Goal: Information Seeking & Learning: Learn about a topic

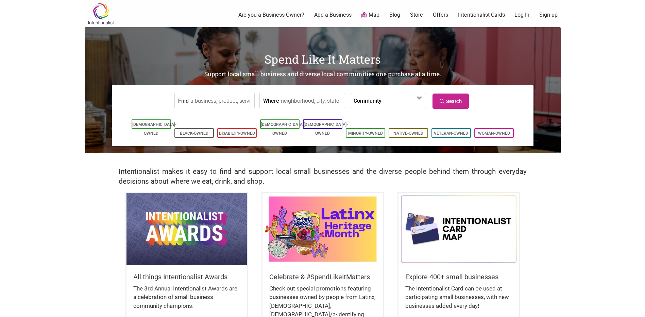
click at [233, 105] on input "Find" at bounding box center [221, 100] width 62 height 15
click at [370, 101] on label "Community" at bounding box center [368, 100] width 28 height 15
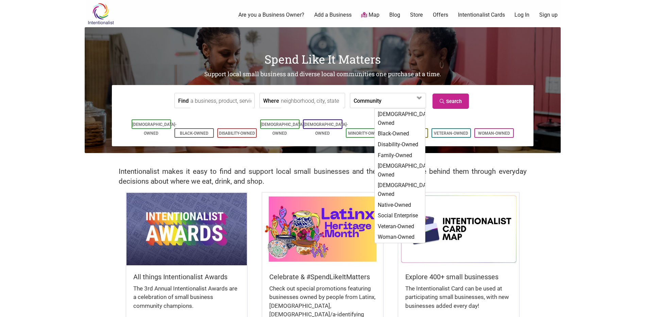
click at [358, 99] on label "Community" at bounding box center [368, 100] width 28 height 15
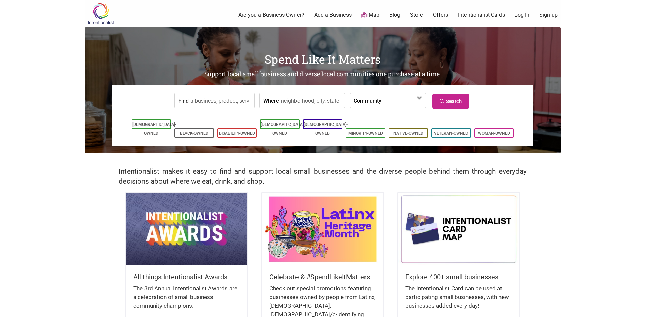
click at [229, 103] on input "Find" at bounding box center [221, 100] width 62 height 15
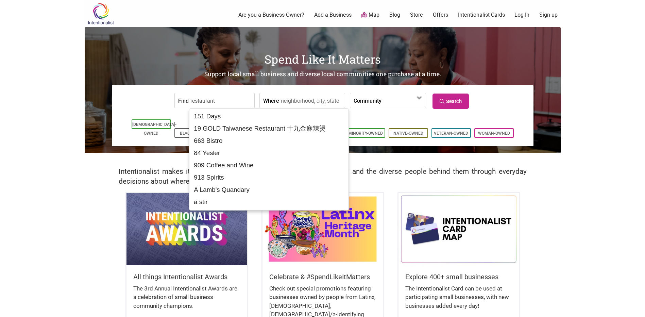
type input "restaurant"
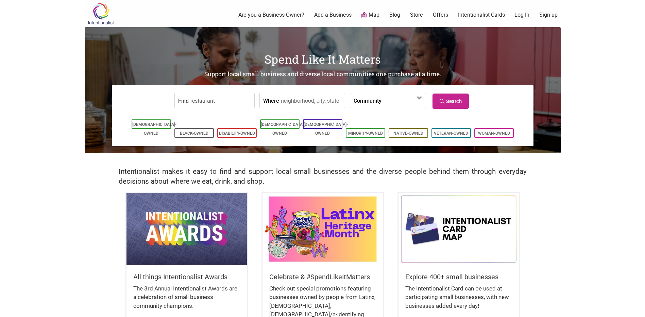
click at [302, 95] on input "Where" at bounding box center [312, 100] width 62 height 15
click at [375, 15] on link "Map" at bounding box center [370, 15] width 18 height 8
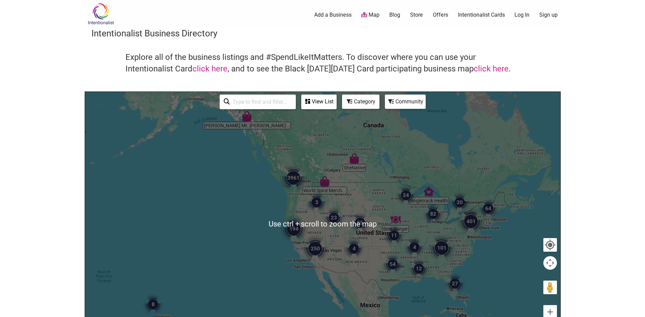
click at [347, 108] on div "Category" at bounding box center [360, 102] width 37 height 14
click at [357, 96] on div "Category" at bounding box center [361, 101] width 36 height 13
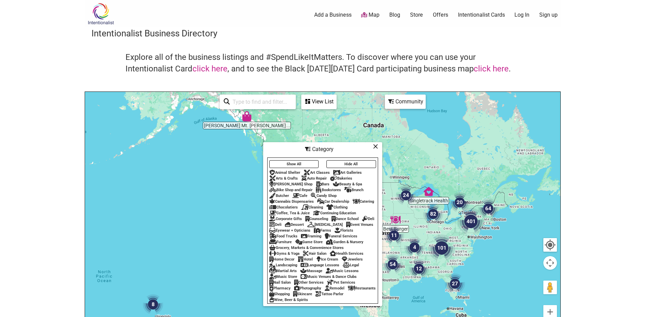
scroll to position [34, 0]
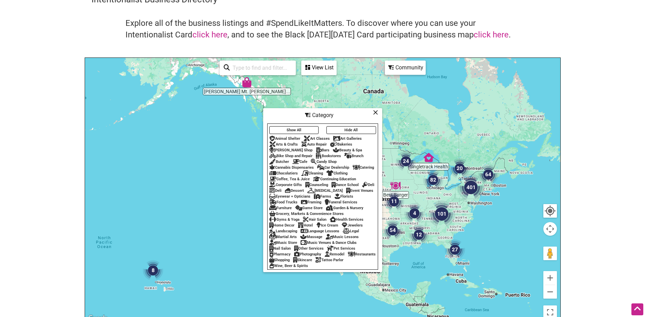
click at [348, 256] on div "Restaurants" at bounding box center [362, 254] width 28 height 4
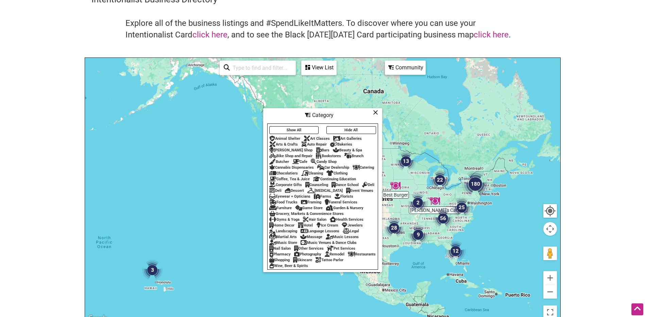
click at [230, 181] on div at bounding box center [322, 190] width 475 height 265
click at [545, 276] on button "Zoom in" at bounding box center [550, 278] width 14 height 14
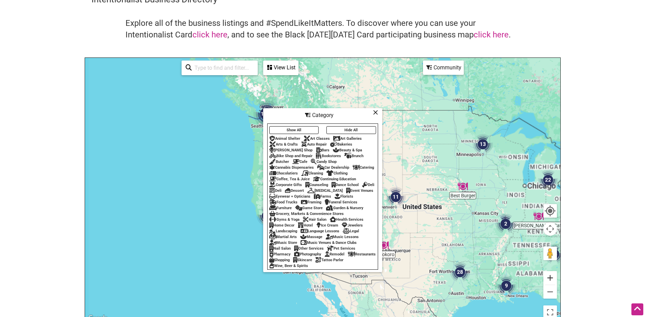
click at [545, 276] on button "Zoom in" at bounding box center [550, 278] width 14 height 14
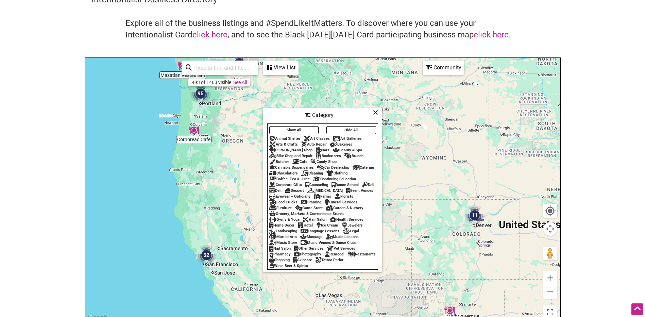
click at [375, 112] on icon at bounding box center [375, 112] width 5 height 0
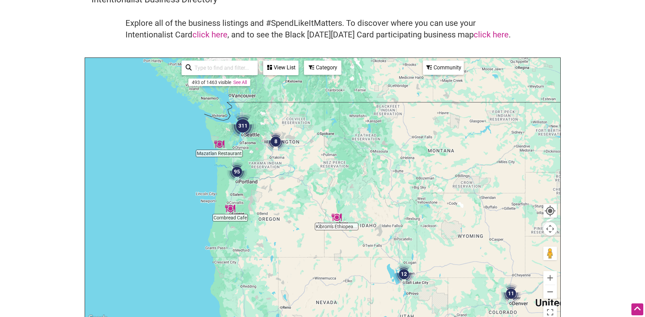
drag, startPoint x: 225, startPoint y: 160, endPoint x: 236, endPoint y: 195, distance: 36.5
click at [236, 195] on div at bounding box center [322, 190] width 475 height 265
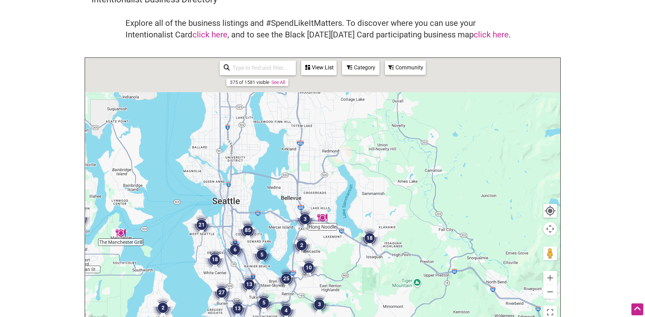
drag, startPoint x: 303, startPoint y: 137, endPoint x: 176, endPoint y: 294, distance: 201.4
click at [174, 295] on div at bounding box center [322, 190] width 475 height 265
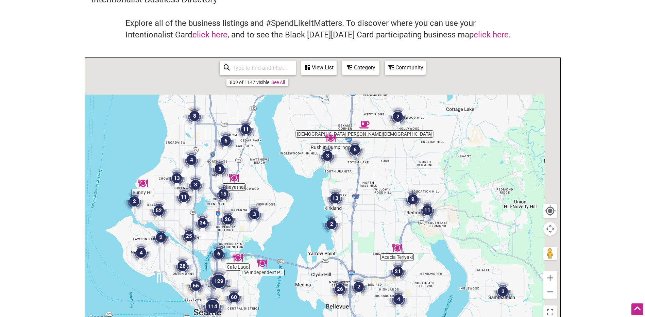
drag, startPoint x: 270, startPoint y: 117, endPoint x: 235, endPoint y: 215, distance: 104.0
click at [235, 215] on div at bounding box center [322, 190] width 475 height 265
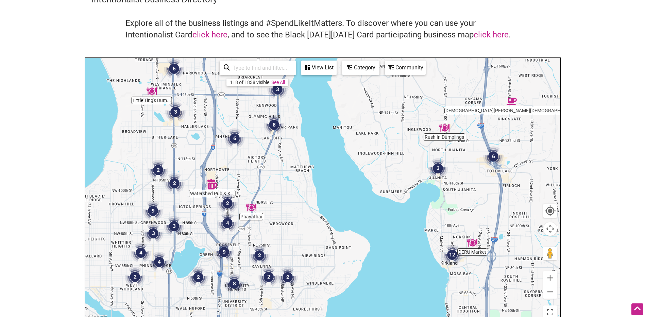
drag, startPoint x: 232, startPoint y: 215, endPoint x: 270, endPoint y: 194, distance: 43.7
click at [270, 194] on div at bounding box center [322, 190] width 475 height 265
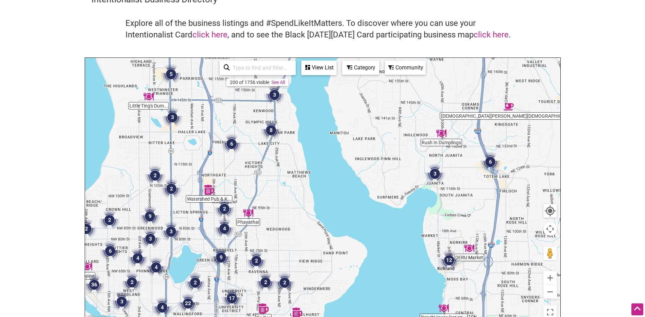
click at [313, 70] on div "View List" at bounding box center [319, 67] width 34 height 13
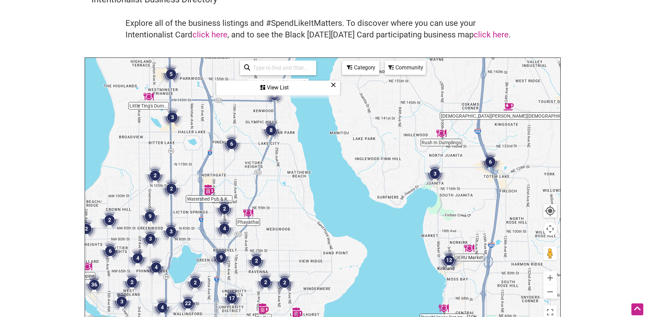
click at [276, 89] on div "View List" at bounding box center [278, 87] width 122 height 13
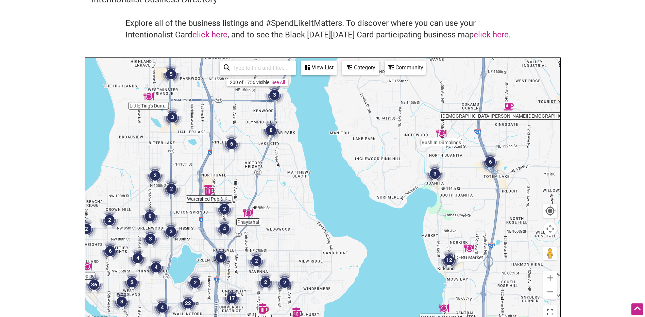
click at [313, 66] on div "View List" at bounding box center [319, 67] width 34 height 13
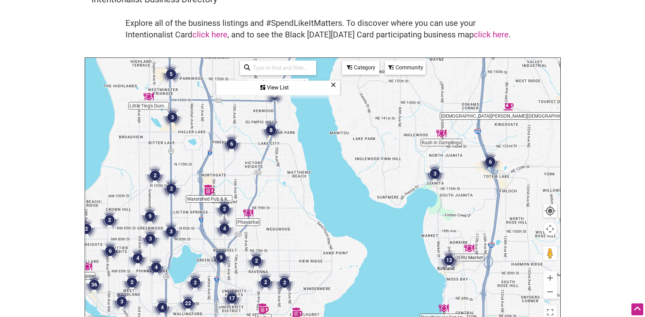
drag, startPoint x: 313, startPoint y: 66, endPoint x: 264, endPoint y: 86, distance: 52.6
click at [264, 86] on icon at bounding box center [262, 87] width 5 height 5
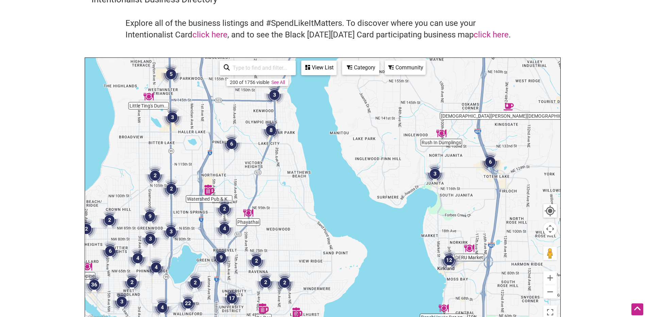
click at [233, 147] on img "6" at bounding box center [231, 144] width 20 height 20
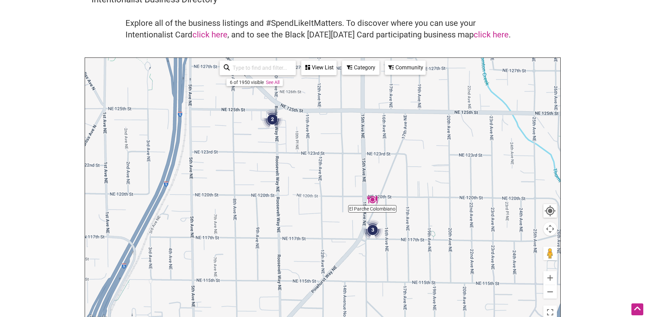
click at [373, 230] on img "3" at bounding box center [372, 230] width 20 height 20
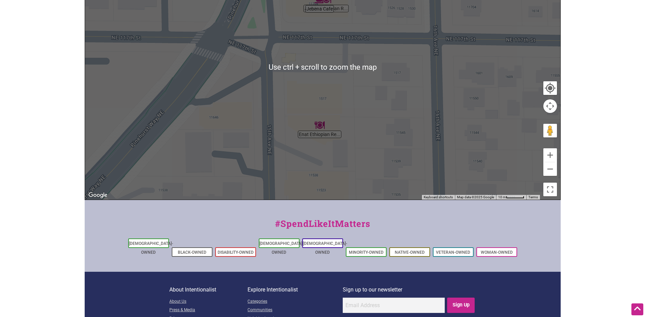
scroll to position [66, 0]
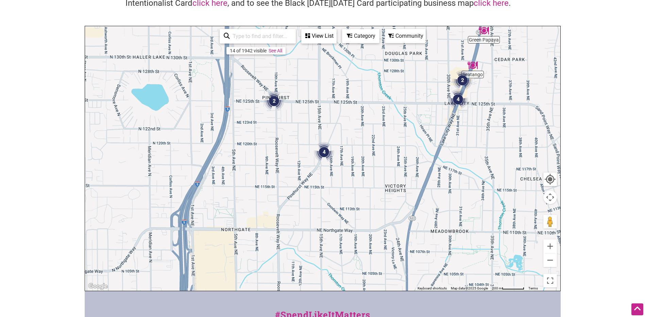
click at [273, 98] on img "2" at bounding box center [274, 101] width 20 height 20
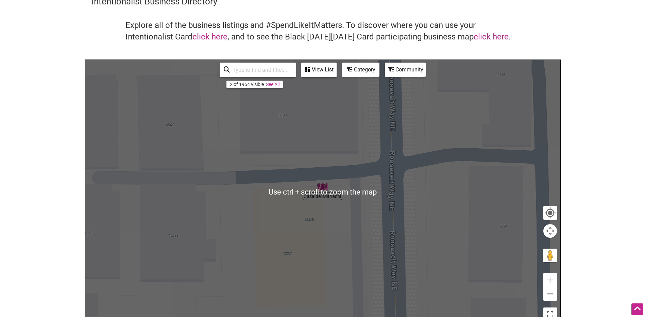
scroll to position [32, 0]
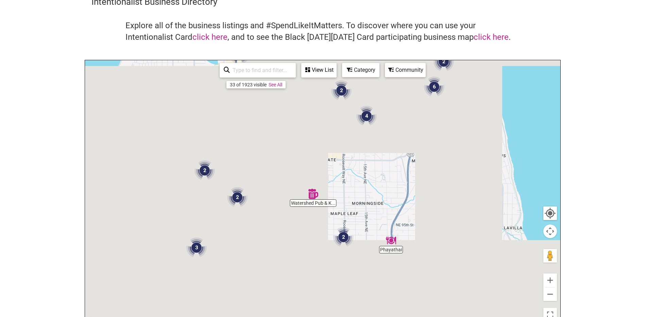
drag, startPoint x: 346, startPoint y: 232, endPoint x: 351, endPoint y: 84, distance: 147.7
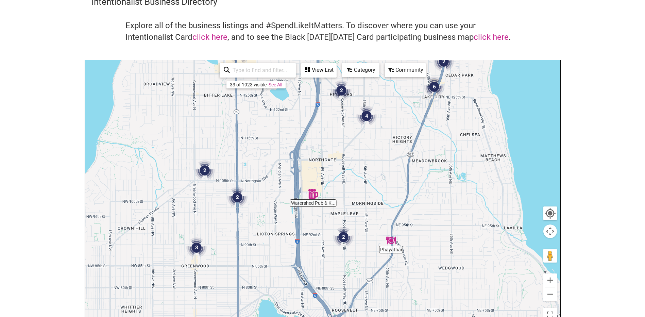
click at [351, 84] on div "To navigate, press the arrow keys." at bounding box center [322, 192] width 475 height 265
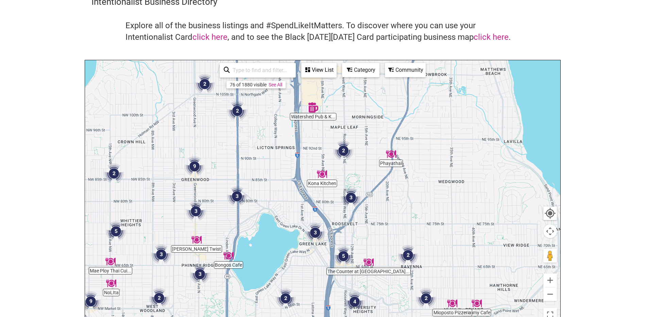
click at [342, 154] on img "2" at bounding box center [343, 150] width 20 height 20
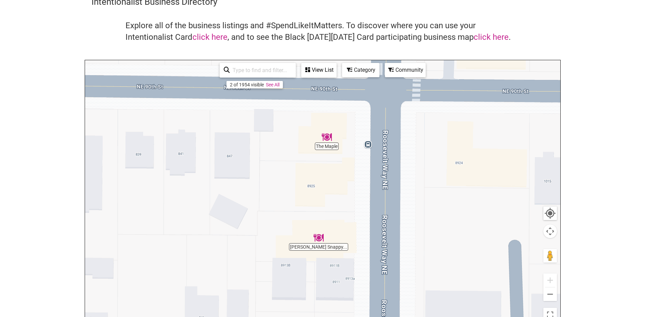
click at [327, 138] on img "The Maple" at bounding box center [327, 137] width 10 height 10
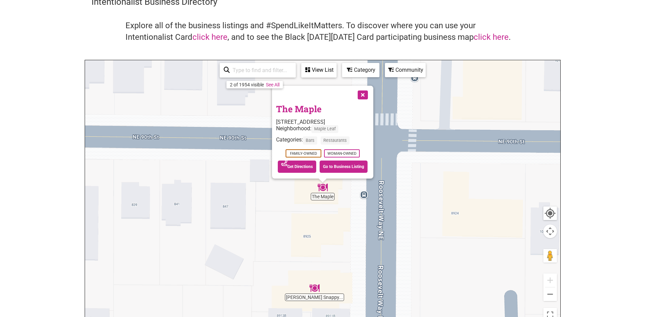
click at [370, 94] on button "Close" at bounding box center [362, 94] width 17 height 17
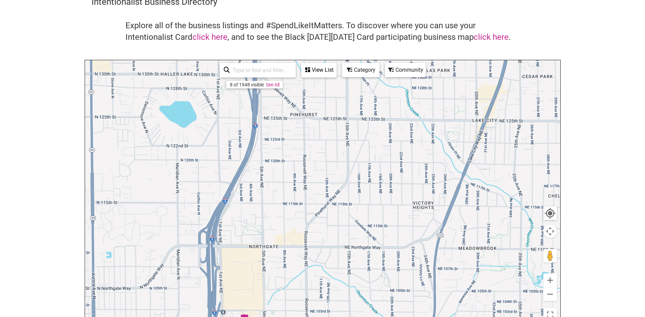
drag, startPoint x: 360, startPoint y: 152, endPoint x: 307, endPoint y: 293, distance: 150.9
click at [299, 285] on html "× Menu 0 Add a Business Map Blog Store Offers Intentionalist Cards Buy Black Ca…" at bounding box center [322, 126] width 645 height 317
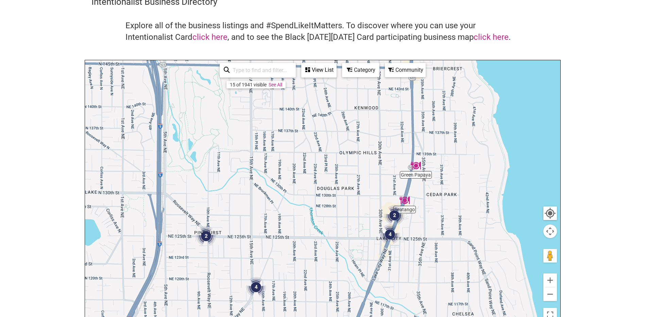
drag, startPoint x: 380, startPoint y: 137, endPoint x: 300, endPoint y: 238, distance: 128.7
click at [300, 238] on div "To navigate, press the arrow keys." at bounding box center [322, 192] width 475 height 265
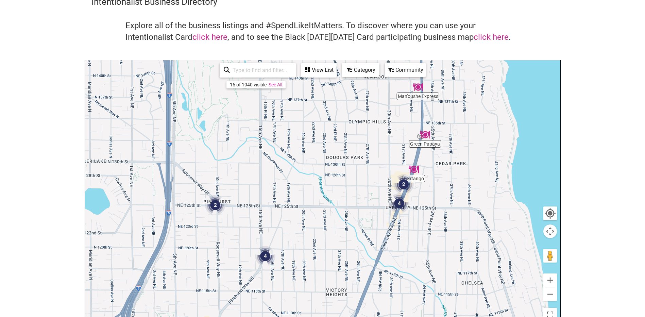
drag, startPoint x: 313, startPoint y: 277, endPoint x: 334, endPoint y: 212, distance: 68.1
click at [334, 212] on div "To navigate, press the arrow keys." at bounding box center [322, 192] width 475 height 265
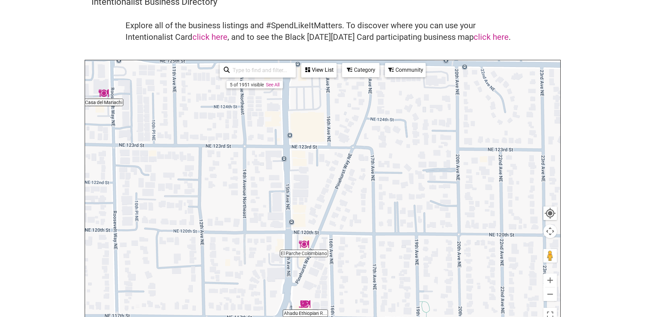
click at [315, 256] on div "To navigate, press the arrow keys." at bounding box center [322, 192] width 475 height 265
click at [305, 240] on img "El Parche Colombiano" at bounding box center [304, 244] width 10 height 10
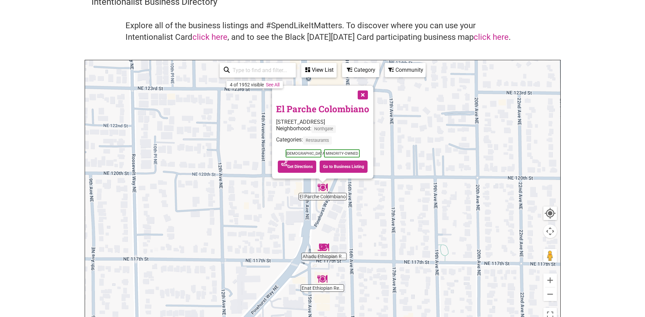
click at [362, 92] on button "Close" at bounding box center [362, 94] width 17 height 17
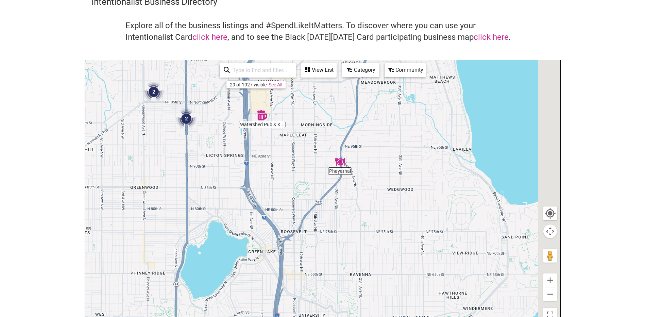
drag, startPoint x: 435, startPoint y: 267, endPoint x: 368, endPoint y: 109, distance: 171.9
click at [368, 109] on div "To navigate, press the arrow keys." at bounding box center [322, 192] width 475 height 265
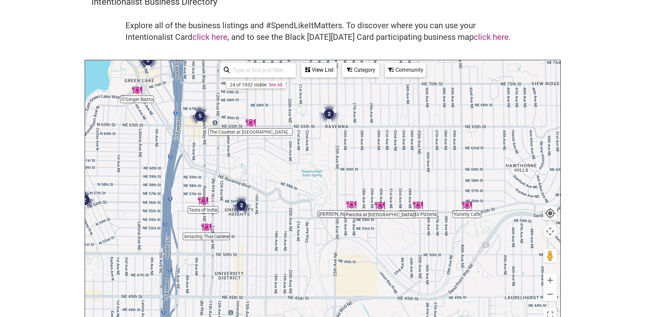
drag, startPoint x: 421, startPoint y: 253, endPoint x: 412, endPoint y: 178, distance: 76.3
click at [412, 178] on div "To navigate, press the arrow keys." at bounding box center [322, 192] width 475 height 265
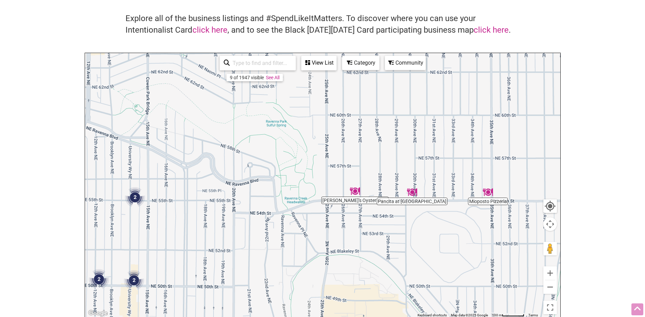
scroll to position [39, 0]
click at [488, 194] on img "Mioposto Pizzeria" at bounding box center [488, 191] width 10 height 10
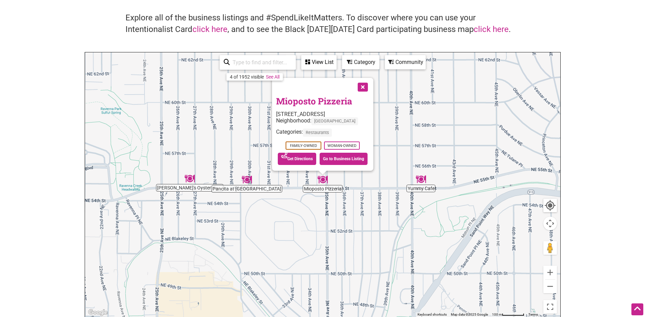
click at [246, 182] on img "Pancita at Pair" at bounding box center [247, 179] width 10 height 10
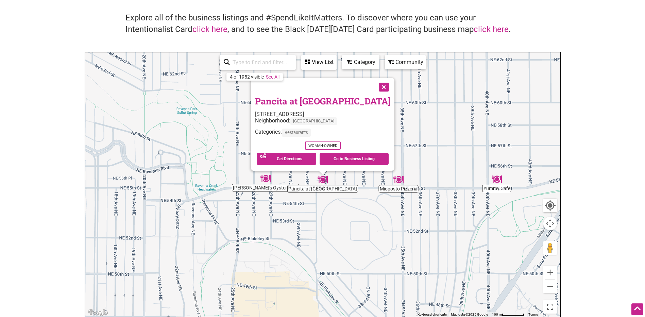
click at [271, 180] on div "To navigate, press the arrow keys. Pancita at Pair 5501 30th Ave NE, Seattle, W…" at bounding box center [322, 184] width 475 height 265
click at [266, 182] on img "Frank's Oyster House & Champagne Parlor" at bounding box center [265, 178] width 10 height 10
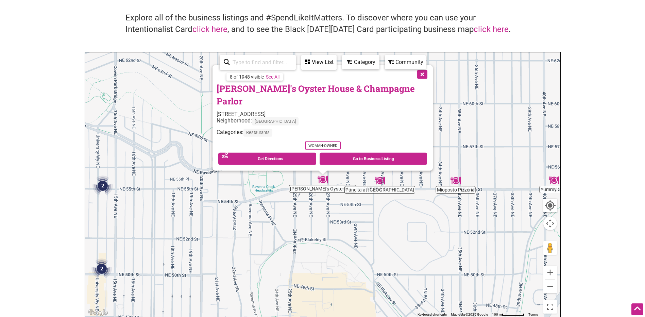
click at [388, 232] on div "To navigate, press the arrow keys. Frank's Oyster House & Champagne Parlor 2616…" at bounding box center [322, 184] width 475 height 265
click at [413, 82] on button "Close" at bounding box center [421, 73] width 17 height 17
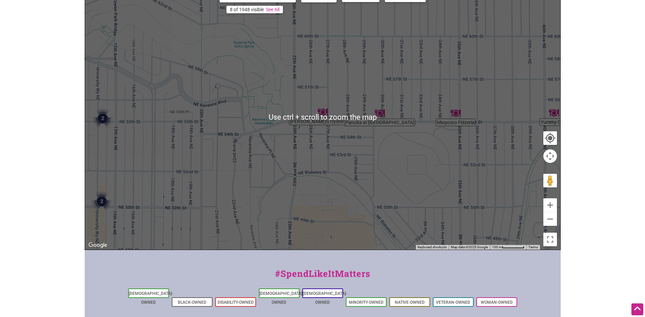
scroll to position [107, 0]
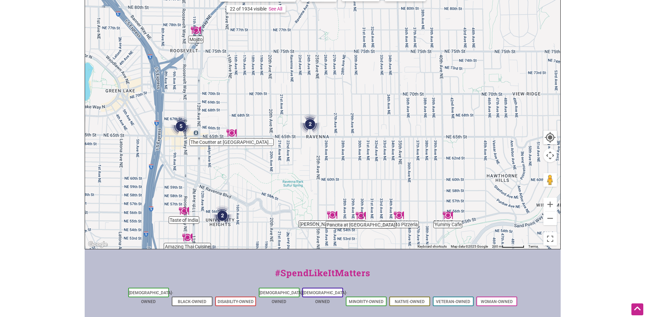
drag, startPoint x: 274, startPoint y: 128, endPoint x: 348, endPoint y: 174, distance: 87.8
click at [348, 174] on div "To navigate, press the arrow keys." at bounding box center [322, 116] width 475 height 265
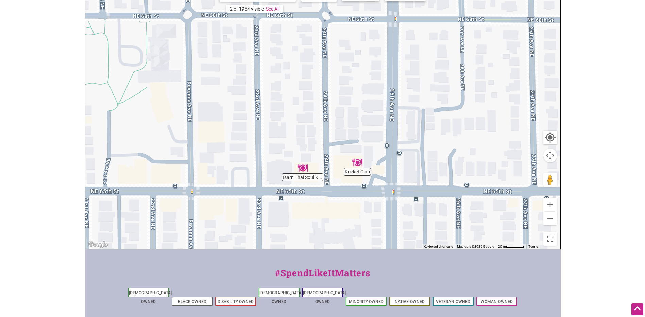
click at [356, 162] on img "Kricket Club" at bounding box center [357, 162] width 10 height 10
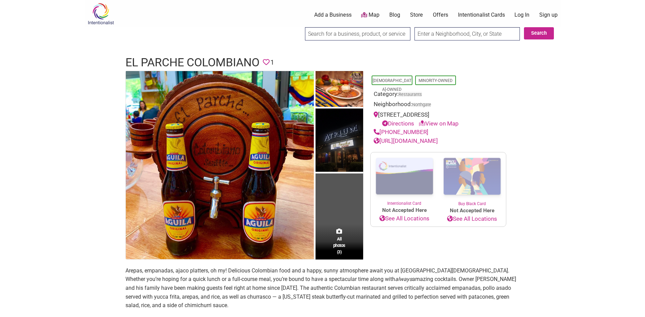
click at [423, 138] on link "[URL][DOMAIN_NAME]" at bounding box center [406, 140] width 64 height 7
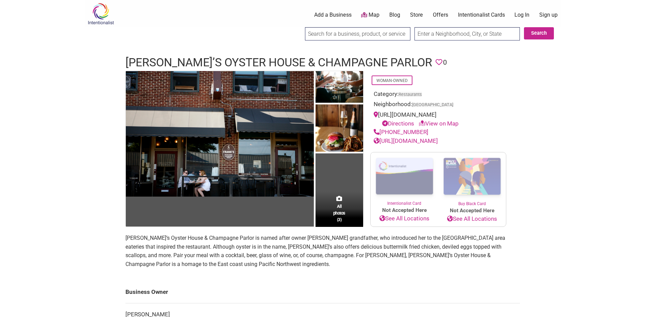
click at [407, 140] on link "http://www.franksoysterhouse.com/" at bounding box center [406, 140] width 64 height 7
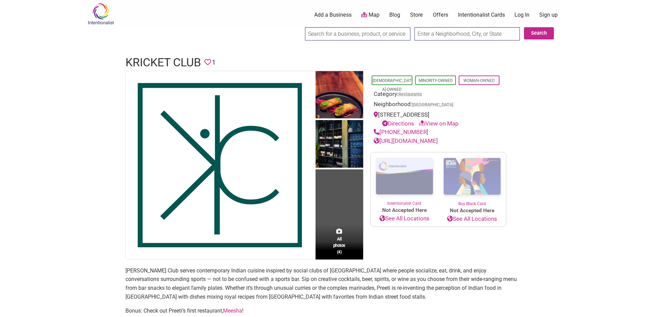
click at [435, 141] on link "[URL][DOMAIN_NAME]" at bounding box center [406, 140] width 64 height 7
